Goal: Navigation & Orientation: Find specific page/section

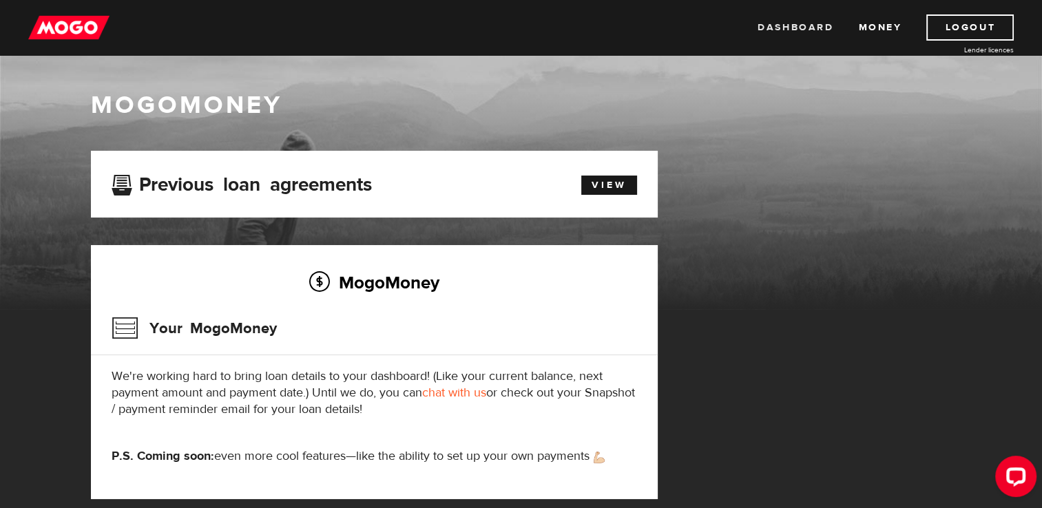
click at [801, 31] on link "Dashboard" at bounding box center [795, 27] width 76 height 26
click at [872, 26] on link "Money" at bounding box center [879, 27] width 43 height 26
click at [808, 28] on link "Dashboard" at bounding box center [795, 27] width 76 height 26
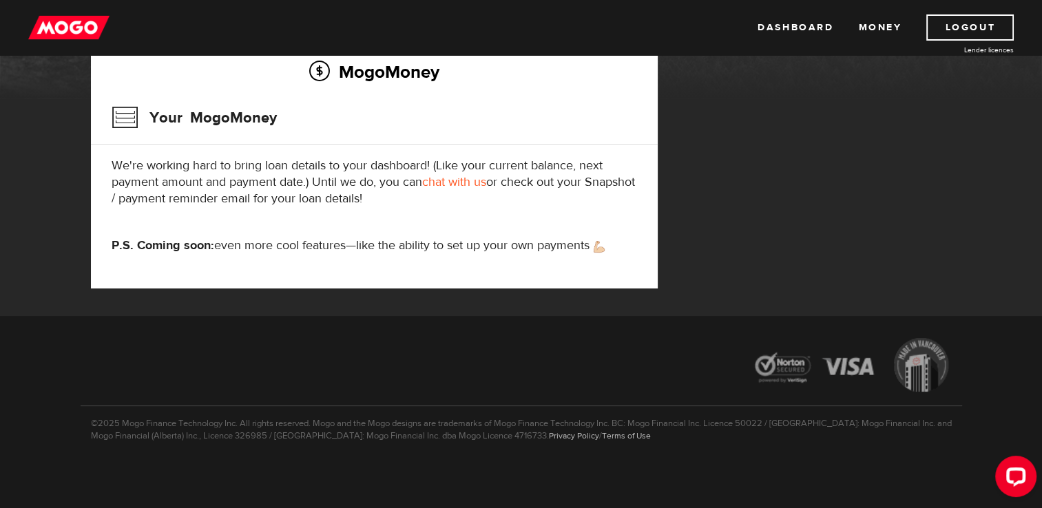
scroll to position [78, 0]
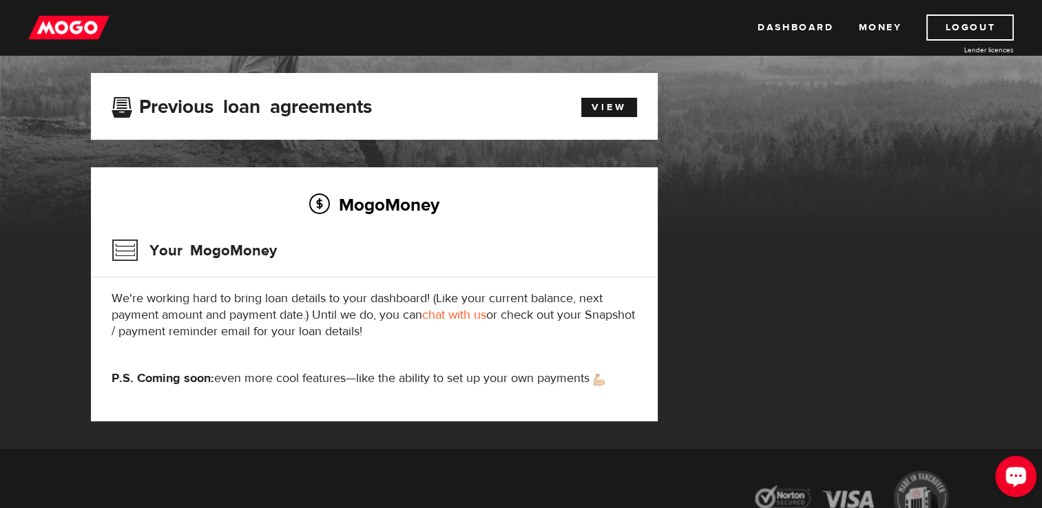
click at [1016, 468] on div "Open LiveChat chat widget" at bounding box center [1015, 475] width 23 height 23
click at [987, 28] on link "Logout" at bounding box center [969, 27] width 87 height 26
